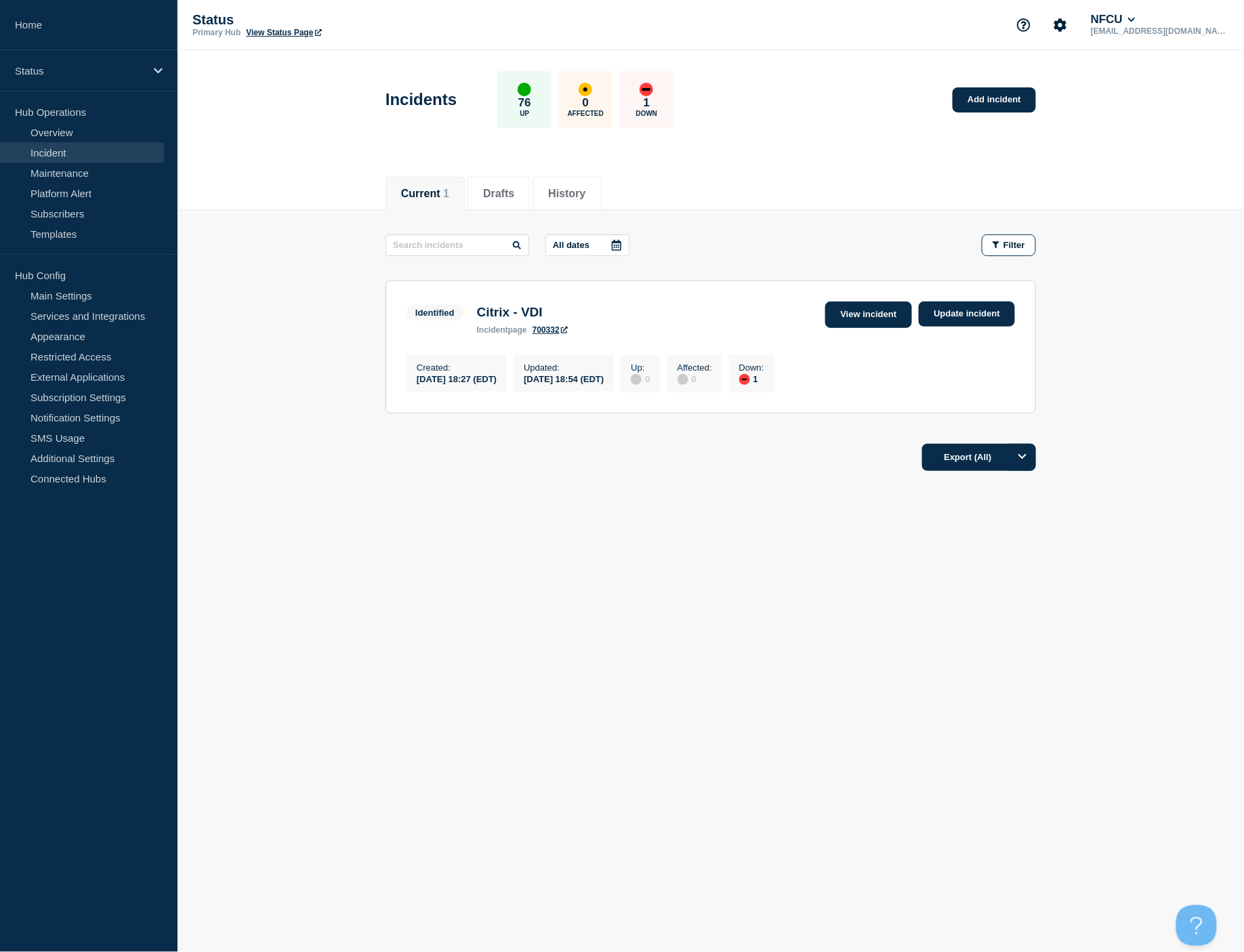
click at [871, 308] on link "View incident" at bounding box center [869, 314] width 87 height 26
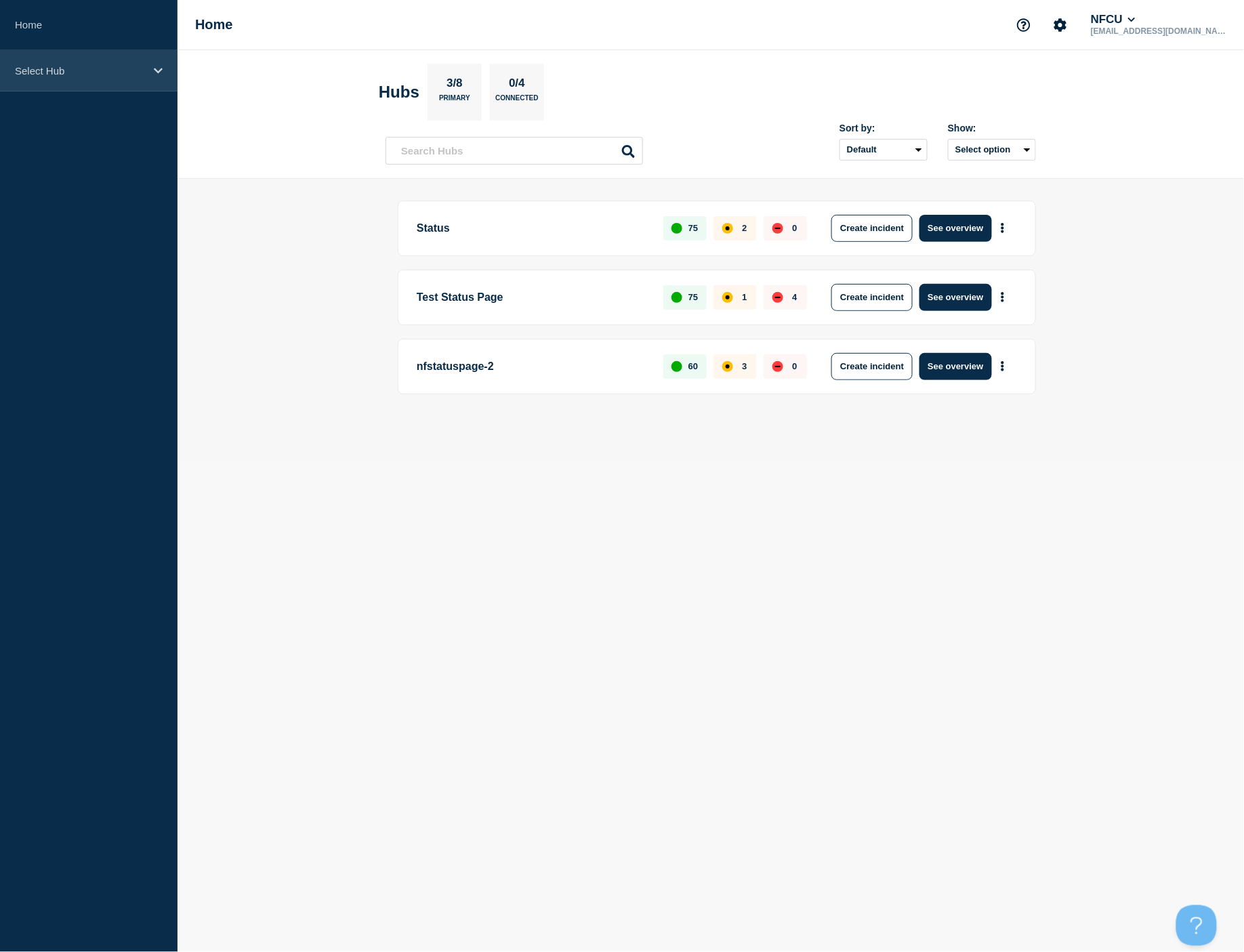
click at [137, 68] on p "Select Hub" at bounding box center [80, 70] width 130 height 11
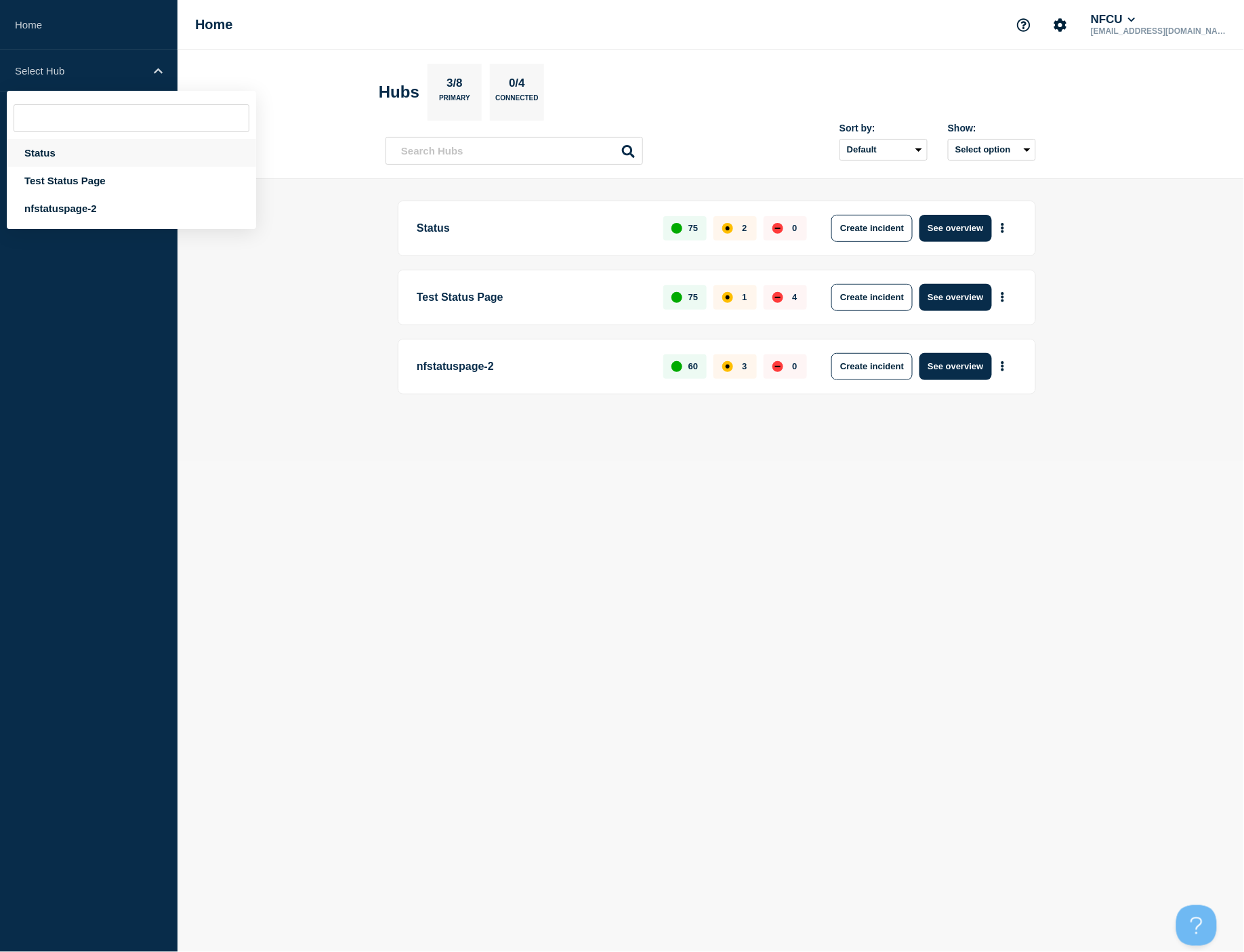
click at [72, 151] on div "Status" at bounding box center [132, 152] width 250 height 28
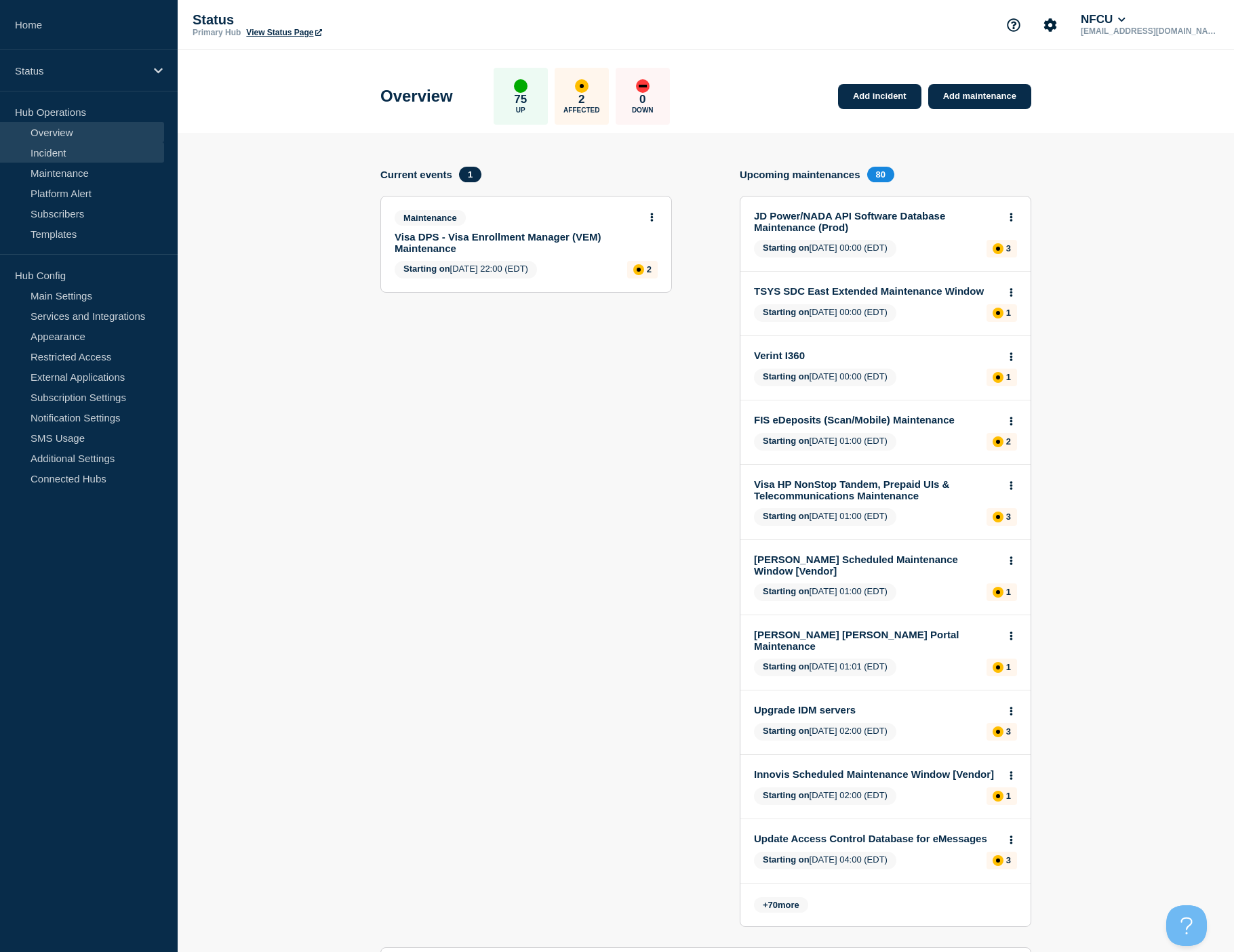
click at [58, 147] on link "Incident" at bounding box center [82, 152] width 164 height 21
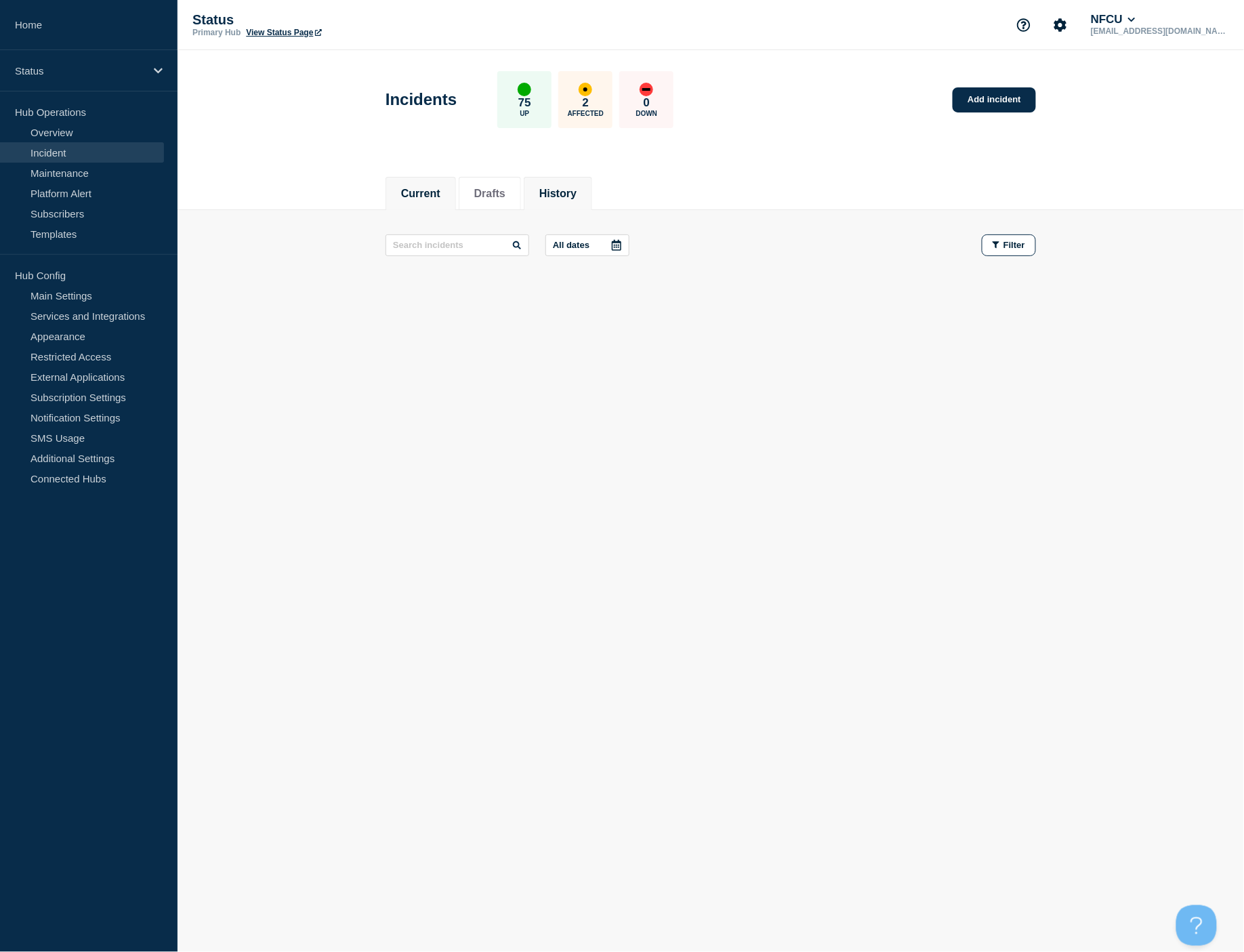
click at [572, 192] on button "History" at bounding box center [558, 193] width 37 height 12
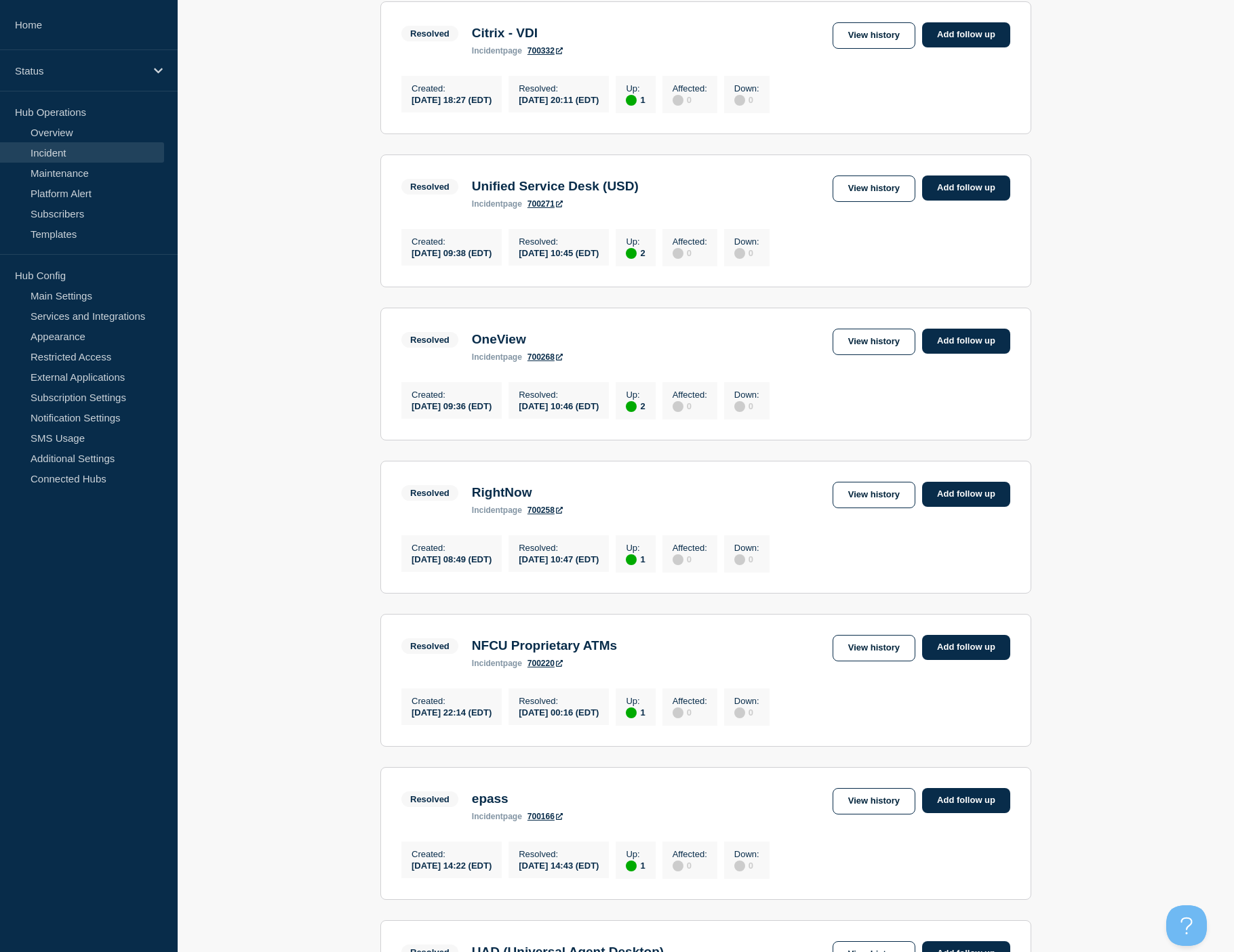
scroll to position [301, 0]
